Goal: Task Accomplishment & Management: Use online tool/utility

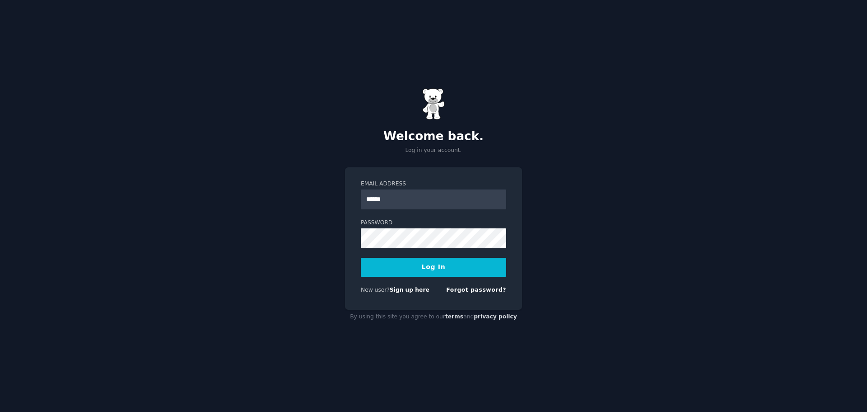
type input "**********"
click at [361, 257] on button "Log In" at bounding box center [433, 266] width 145 height 19
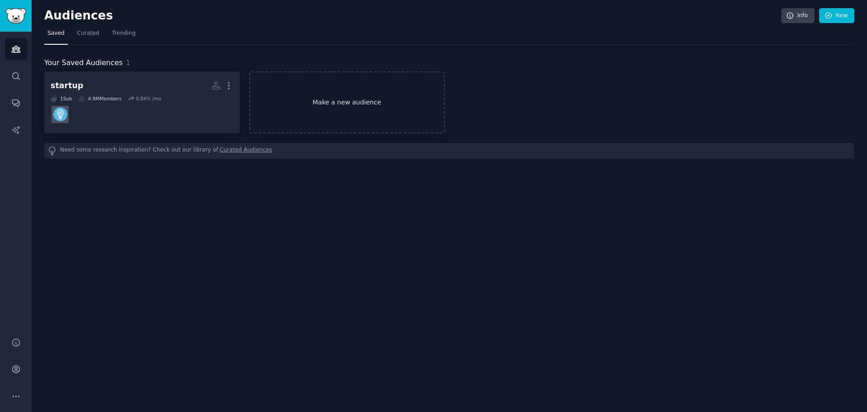
click at [363, 111] on link "Make a new audience" at bounding box center [347, 102] width 196 height 62
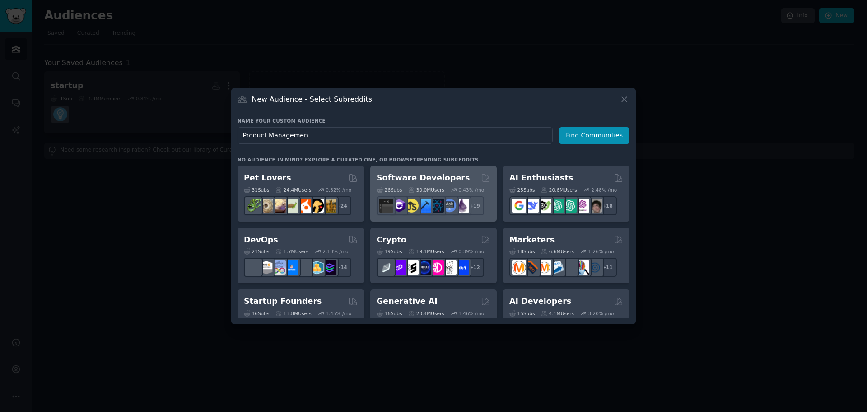
type input "Product Management"
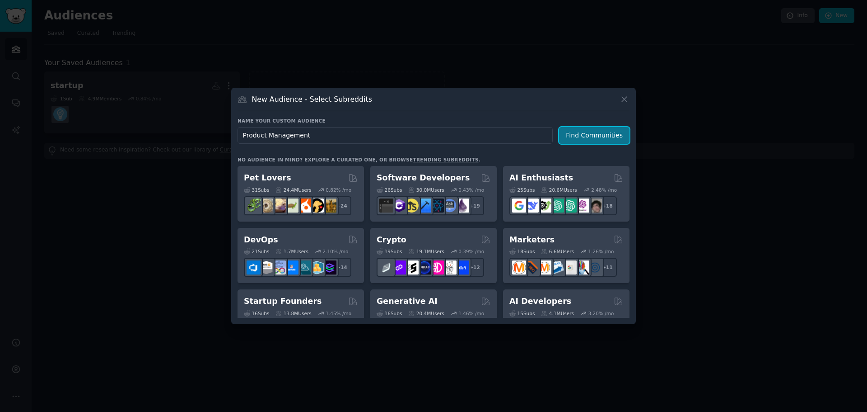
click at [598, 136] on button "Find Communities" at bounding box center [594, 135] width 70 height 17
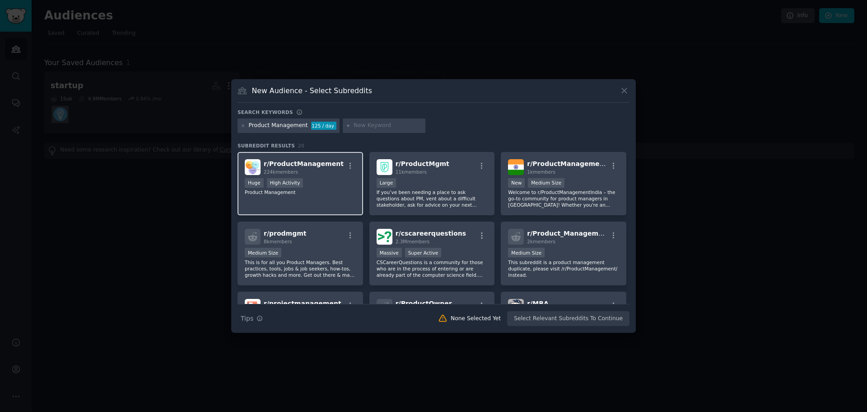
click at [343, 178] on div "Huge High Activity" at bounding box center [300, 183] width 111 height 11
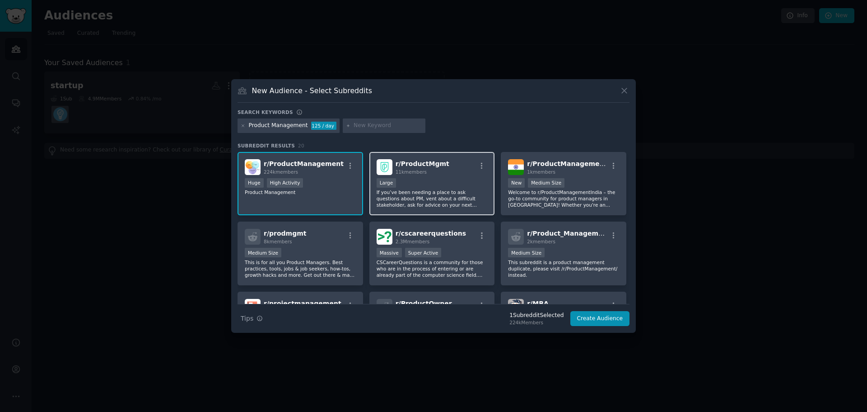
click at [449, 183] on div "Large" at bounding box center [432, 183] width 111 height 11
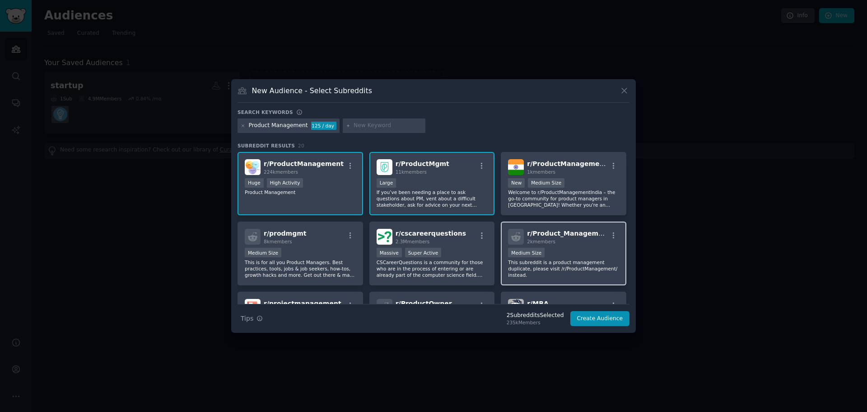
click at [586, 264] on p "This subreddit is a product management duplicate, please visit /r/ProductManage…" at bounding box center [563, 268] width 111 height 19
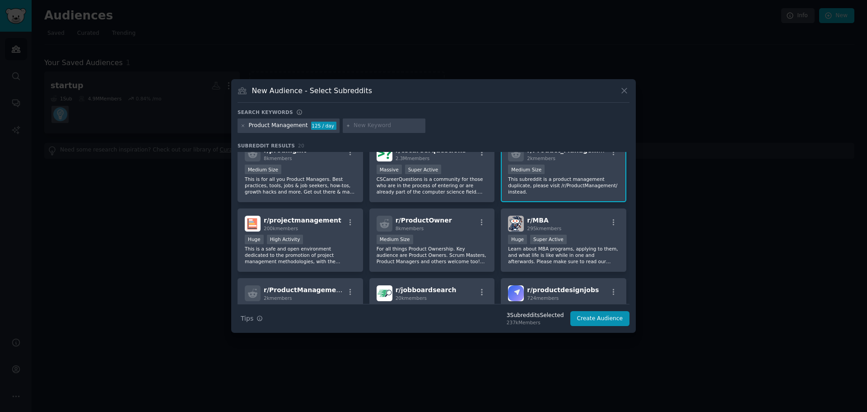
scroll to position [90, 0]
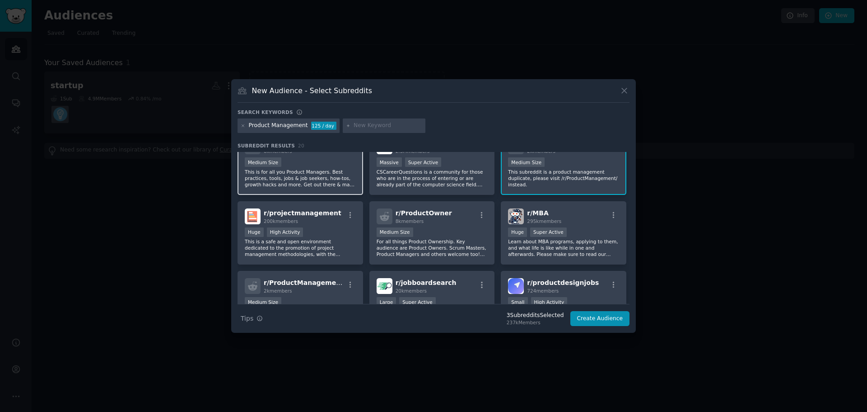
click at [317, 173] on p "This is for all you Product Managers. Best practices, tools, jobs & job seekers…" at bounding box center [300, 177] width 111 height 19
click at [445, 231] on div "Medium Size" at bounding box center [432, 232] width 111 height 11
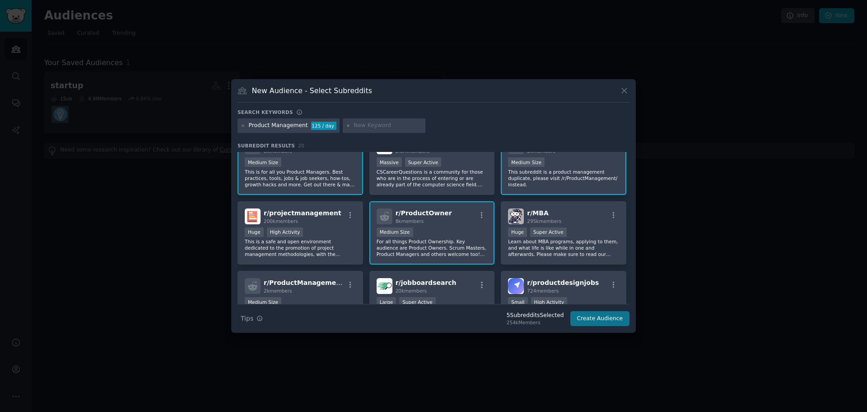
click at [616, 327] on div "New Audience - Select Subreddits Search keywords Product Management 125 / day S…" at bounding box center [433, 205] width 405 height 253
click at [608, 318] on button "Create Audience" at bounding box center [601, 318] width 60 height 15
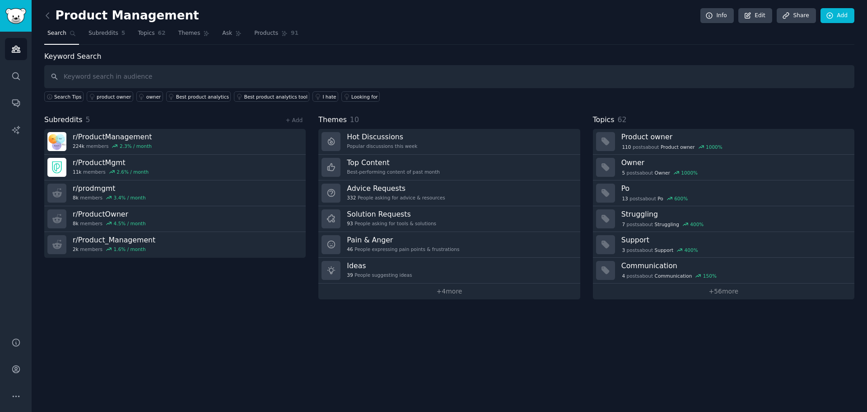
drag, startPoint x: 98, startPoint y: 35, endPoint x: 112, endPoint y: 46, distance: 17.7
click at [98, 35] on span "Subreddits" at bounding box center [104, 33] width 30 height 8
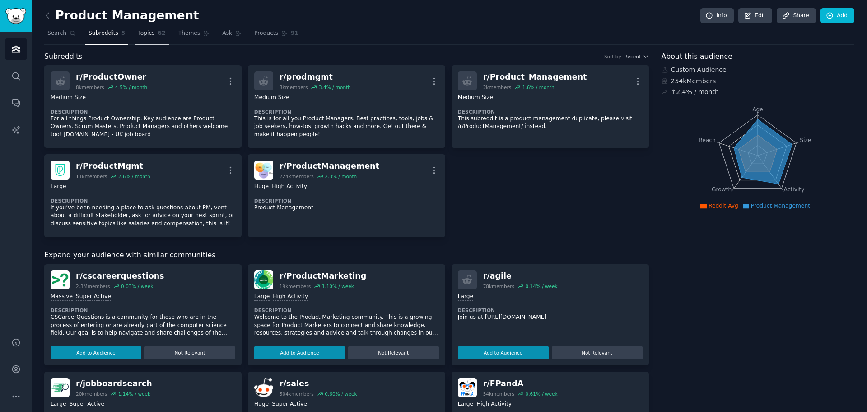
click at [147, 33] on span "Topics" at bounding box center [146, 33] width 17 height 8
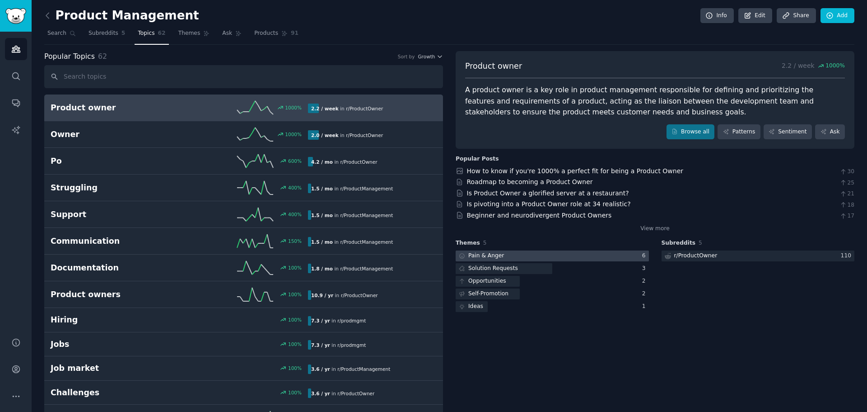
click at [540, 251] on div at bounding box center [552, 255] width 193 height 11
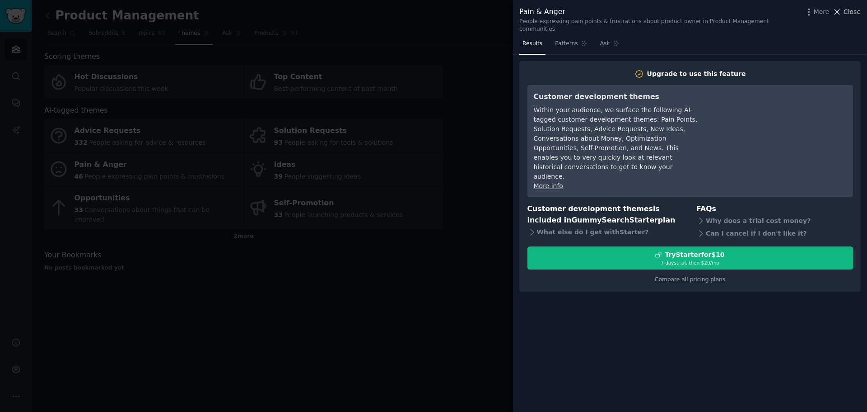
click at [845, 10] on button "Close" at bounding box center [847, 11] width 28 height 9
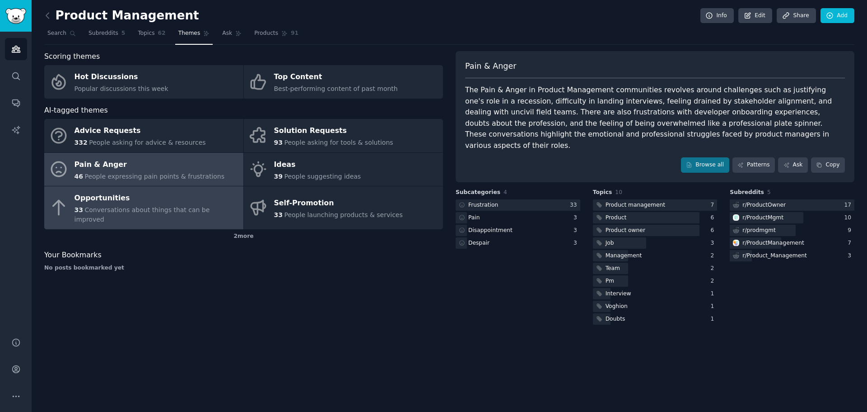
drag, startPoint x: 155, startPoint y: 205, endPoint x: 182, endPoint y: 205, distance: 26.7
click at [155, 205] on div "Opportunities 33 Conversations about things that can be improved" at bounding box center [157, 207] width 164 height 33
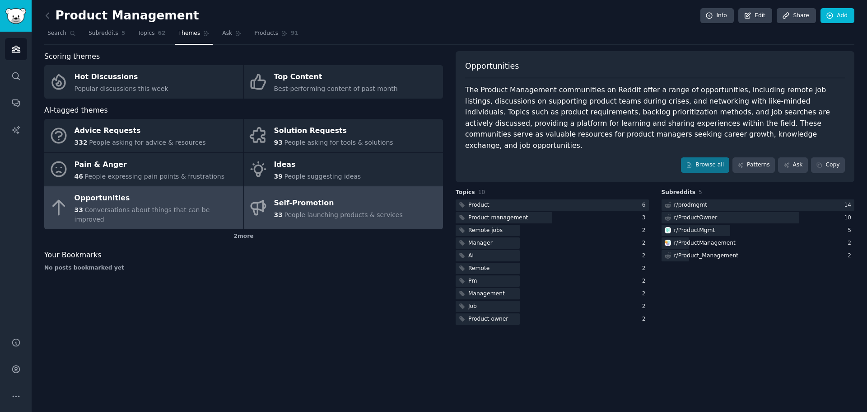
click at [305, 211] on span "People launching products & services" at bounding box center [343, 214] width 118 height 7
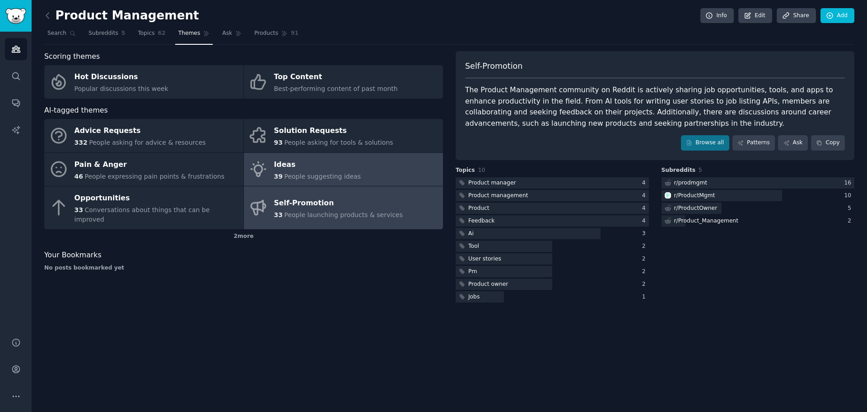
click at [299, 181] on div "39 People suggesting ideas" at bounding box center [317, 176] width 87 height 9
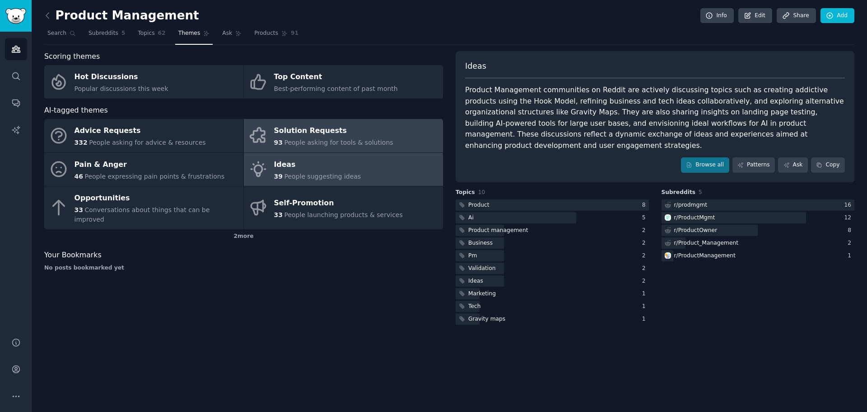
click at [363, 137] on div "Solution Requests" at bounding box center [333, 131] width 119 height 14
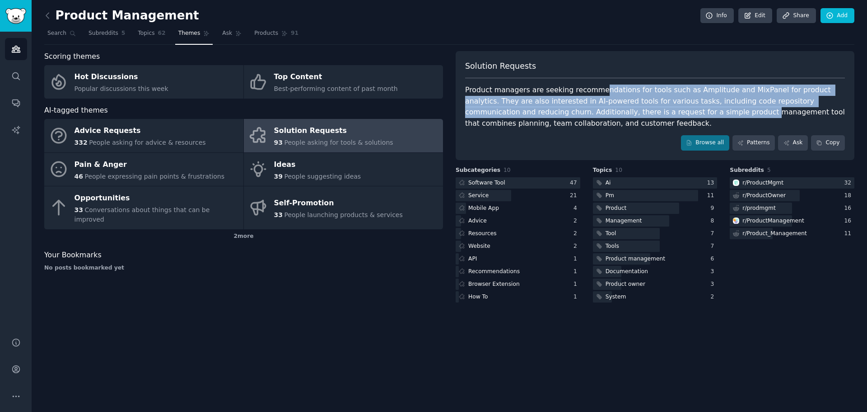
drag, startPoint x: 592, startPoint y: 93, endPoint x: 629, endPoint y: 108, distance: 40.5
click at [629, 108] on div "Product managers are seeking recommendations for tools such as Amplitude and Mi…" at bounding box center [655, 106] width 380 height 44
